Goal: Task Accomplishment & Management: Complete application form

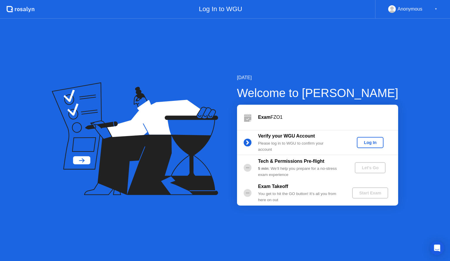
click at [373, 142] on div "Log In" at bounding box center [370, 142] width 22 height 5
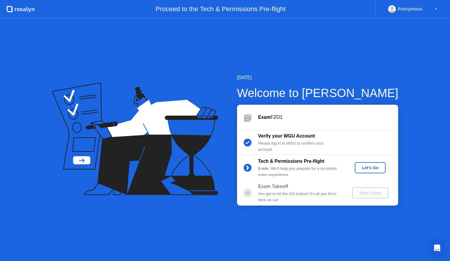
click at [367, 173] on button "Let's Go" at bounding box center [370, 167] width 31 height 11
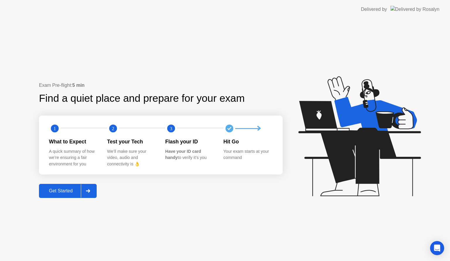
click at [63, 190] on div "Get Started" at bounding box center [61, 190] width 40 height 5
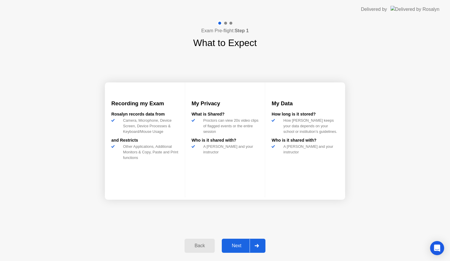
click at [236, 246] on div "Next" at bounding box center [237, 245] width 26 height 5
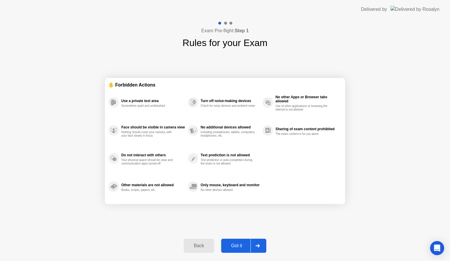
click at [236, 246] on div "Got it" at bounding box center [237, 245] width 28 height 5
select select "**********"
select select "*******"
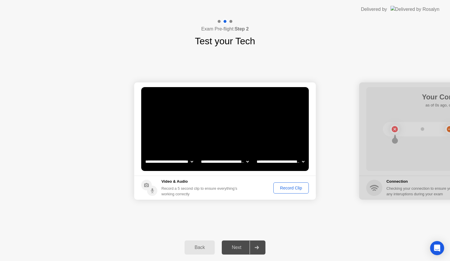
click at [290, 188] on div "Record Clip" at bounding box center [291, 188] width 31 height 5
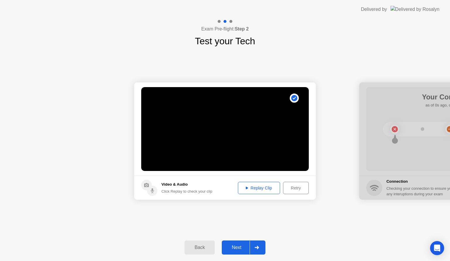
click at [275, 189] on div "Replay Clip" at bounding box center [259, 188] width 38 height 5
click at [293, 187] on div "Retry" at bounding box center [296, 188] width 22 height 5
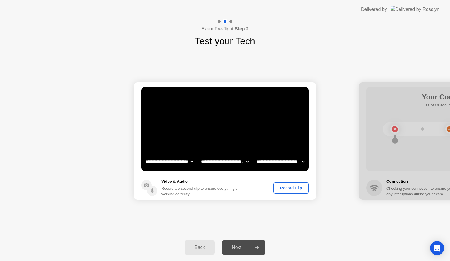
click at [247, 164] on select "**********" at bounding box center [225, 162] width 50 height 12
select select "**********"
click at [200, 156] on select "**********" at bounding box center [225, 162] width 50 height 12
click at [271, 164] on select "**********" at bounding box center [281, 162] width 50 height 12
select select "**********"
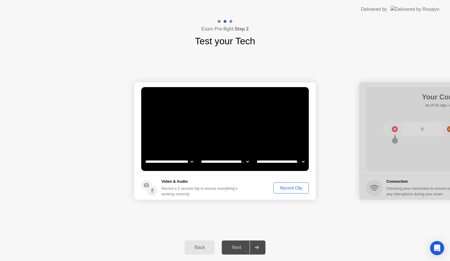
click at [256, 156] on select "**********" at bounding box center [281, 162] width 50 height 12
click at [285, 189] on div "Record Clip" at bounding box center [291, 188] width 31 height 5
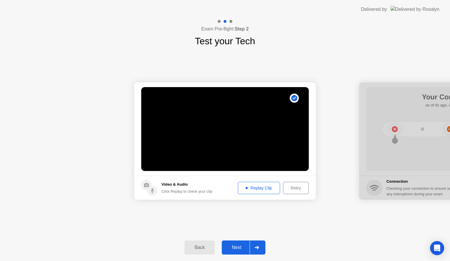
click at [258, 188] on div "Replay Clip" at bounding box center [259, 188] width 38 height 5
click at [237, 251] on button "Next" at bounding box center [244, 247] width 44 height 14
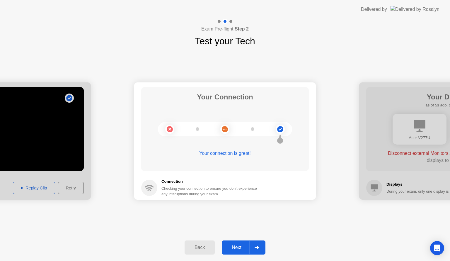
click at [241, 254] on button "Next" at bounding box center [244, 247] width 44 height 14
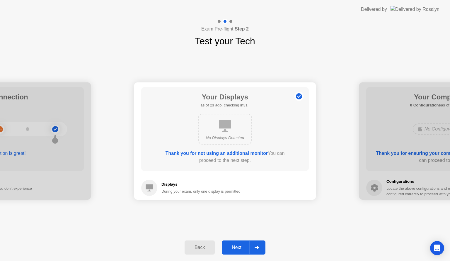
click at [235, 250] on div "Next" at bounding box center [237, 247] width 26 height 5
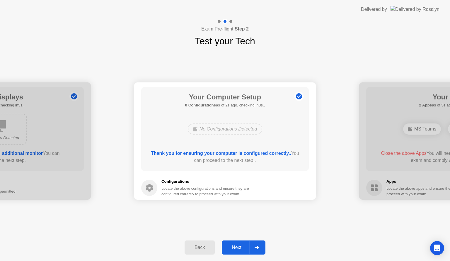
click at [237, 250] on div "Next" at bounding box center [237, 247] width 26 height 5
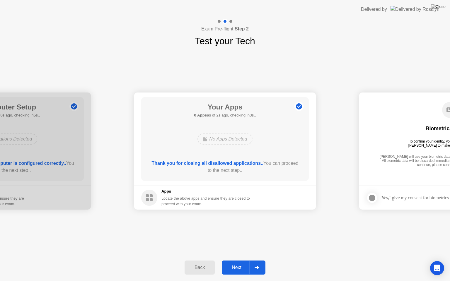
click at [242, 261] on div "Next" at bounding box center [237, 267] width 26 height 5
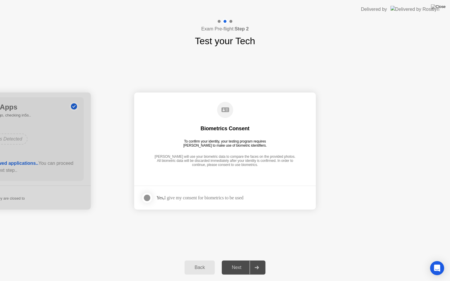
click at [147, 200] on div at bounding box center [147, 198] width 7 height 7
click at [237, 261] on div "Next" at bounding box center [237, 267] width 26 height 5
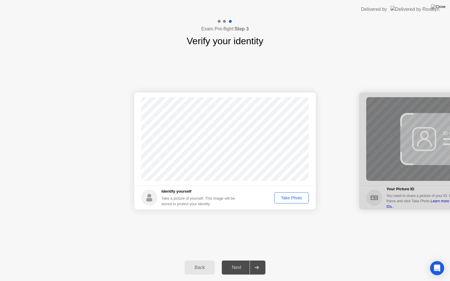
click at [286, 203] on button "Take Photo" at bounding box center [291, 198] width 35 height 11
click at [240, 261] on div "Next" at bounding box center [237, 267] width 26 height 5
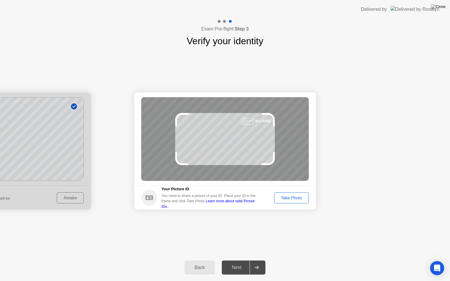
click at [293, 196] on div "Take Photo" at bounding box center [291, 198] width 30 height 5
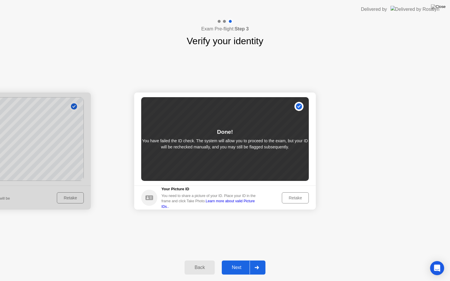
click at [242, 261] on div "Next" at bounding box center [237, 267] width 26 height 5
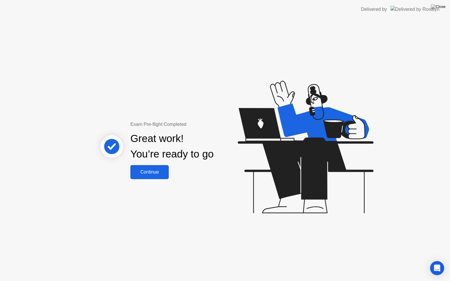
click at [149, 174] on div "Continue" at bounding box center [149, 172] width 35 height 5
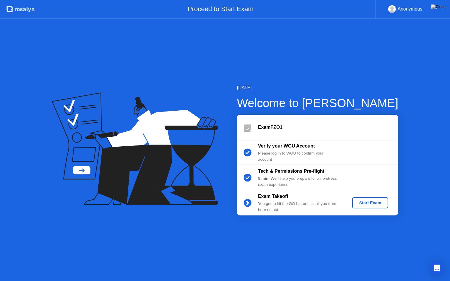
click at [379, 204] on div "Start Exam" at bounding box center [370, 203] width 31 height 5
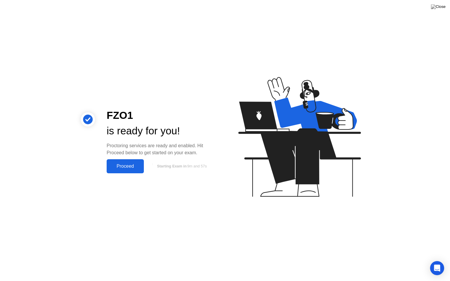
click at [131, 164] on div "Proceed" at bounding box center [125, 166] width 34 height 5
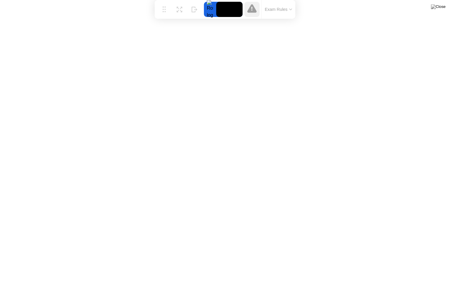
click at [275, 9] on button "Exam Rules" at bounding box center [278, 9] width 31 height 5
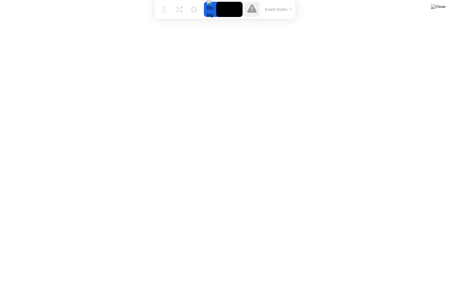
click at [254, 10] on icon at bounding box center [251, 8] width 9 height 9
click at [271, 9] on button "Exam Rules" at bounding box center [278, 9] width 31 height 5
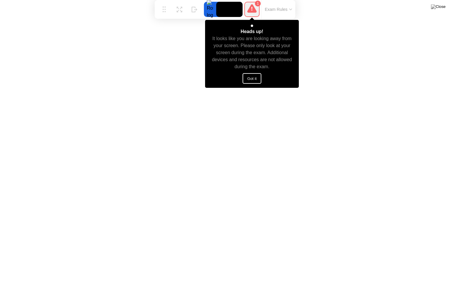
click at [252, 81] on button "Got it" at bounding box center [252, 78] width 19 height 11
click at [253, 81] on button "Got it" at bounding box center [252, 78] width 19 height 11
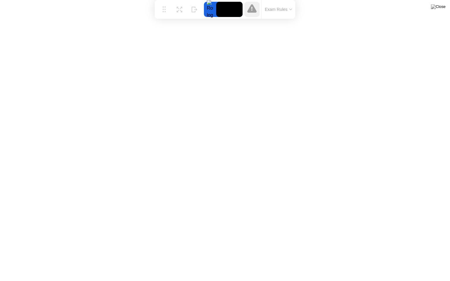
click at [253, 13] on icon at bounding box center [251, 8] width 9 height 9
click at [253, 9] on icon at bounding box center [251, 8] width 9 height 9
click at [250, 6] on icon at bounding box center [251, 8] width 9 height 9
click at [273, 11] on button "Exam Rules" at bounding box center [278, 9] width 31 height 5
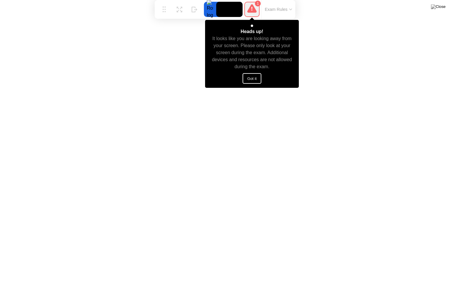
click at [252, 79] on button "Got it" at bounding box center [252, 78] width 19 height 11
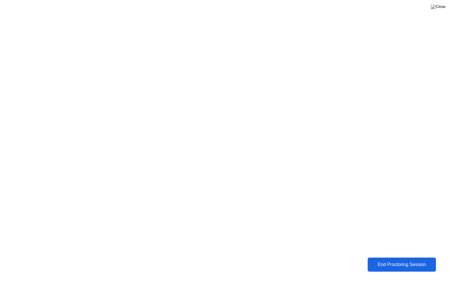
click at [402, 261] on div "End Proctoring Session" at bounding box center [401, 264] width 65 height 5
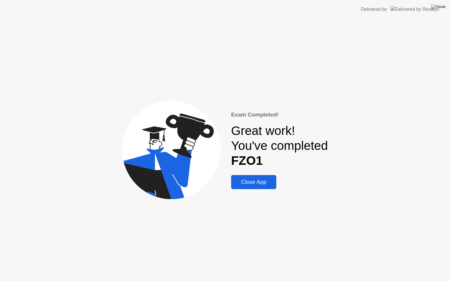
click at [259, 181] on div "Close App" at bounding box center [254, 182] width 42 height 6
